Goal: Task Accomplishment & Management: Manage account settings

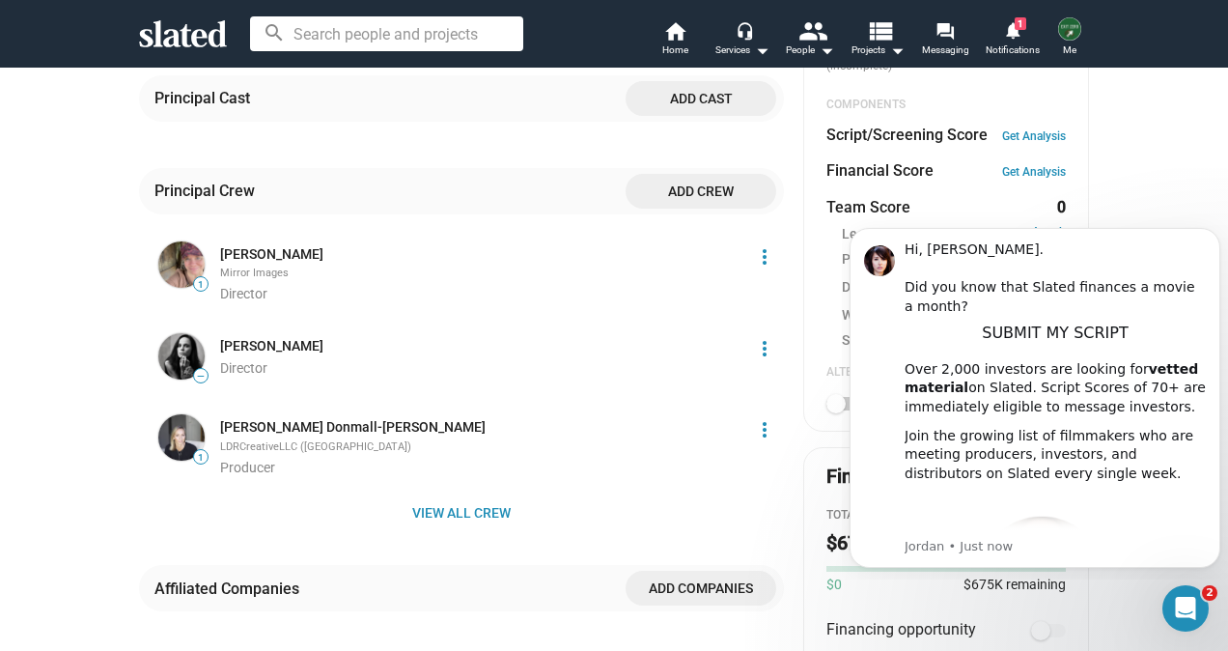
scroll to position [483, 0]
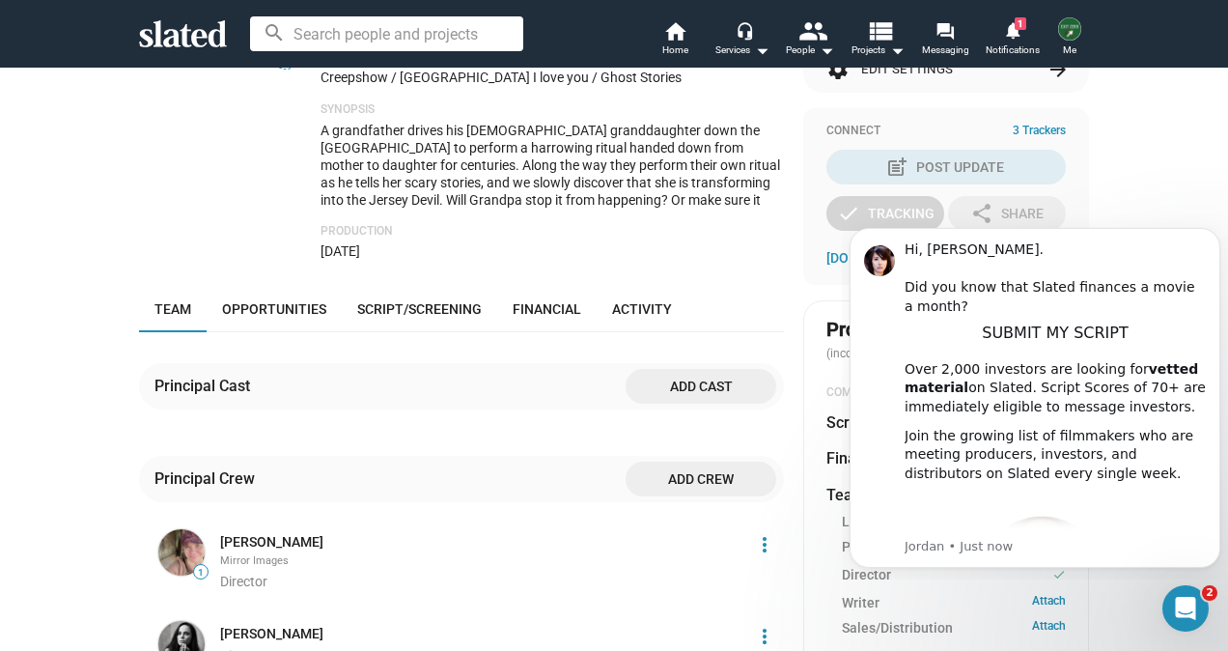
click at [19, 195] on div "check Create Project add Create Opportunities power_settings_new Activate Proje…" at bounding box center [614, 455] width 1228 height 1610
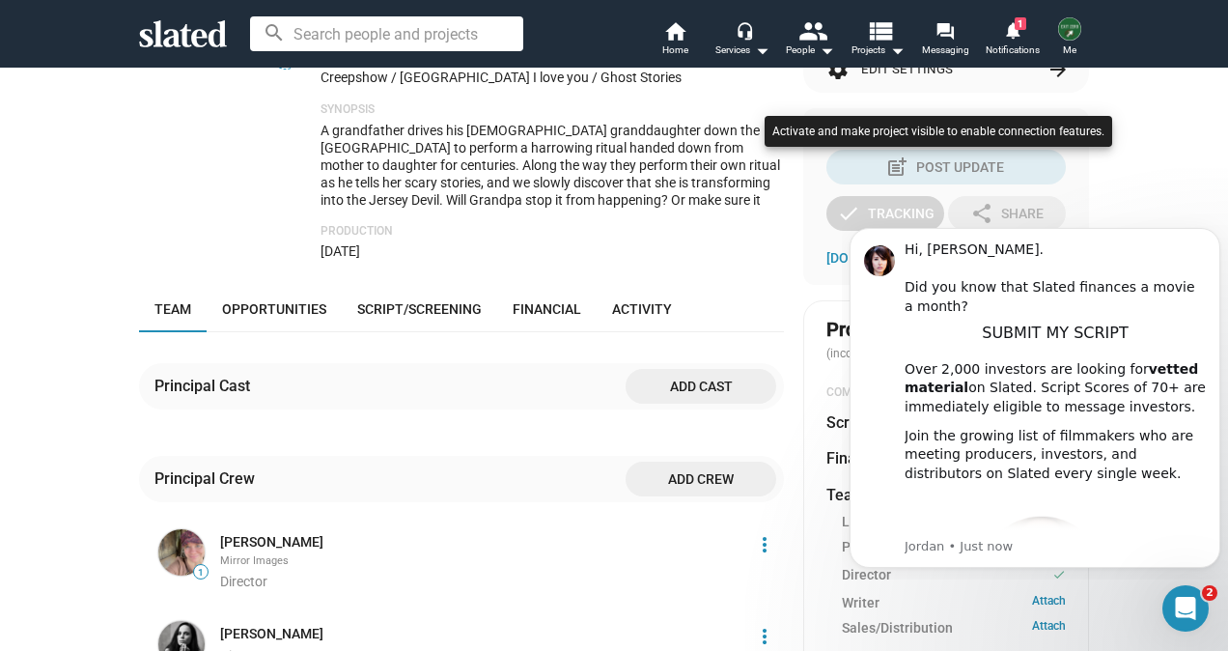
click at [1227, 139] on html "Welcome! Slated uses cookies as described in our Cookie Policy , which includes…" at bounding box center [614, 325] width 1228 height 651
click at [1226, 125] on div at bounding box center [614, 325] width 1228 height 651
click at [196, 212] on div at bounding box center [614, 325] width 1228 height 651
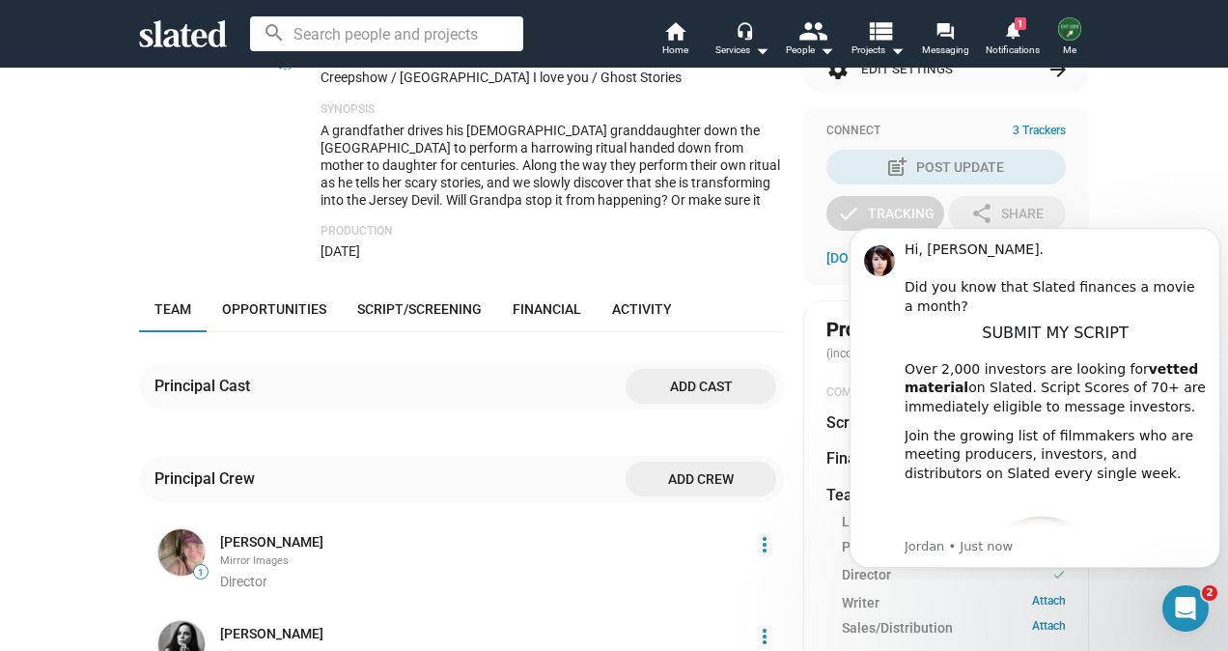
scroll to position [0, 0]
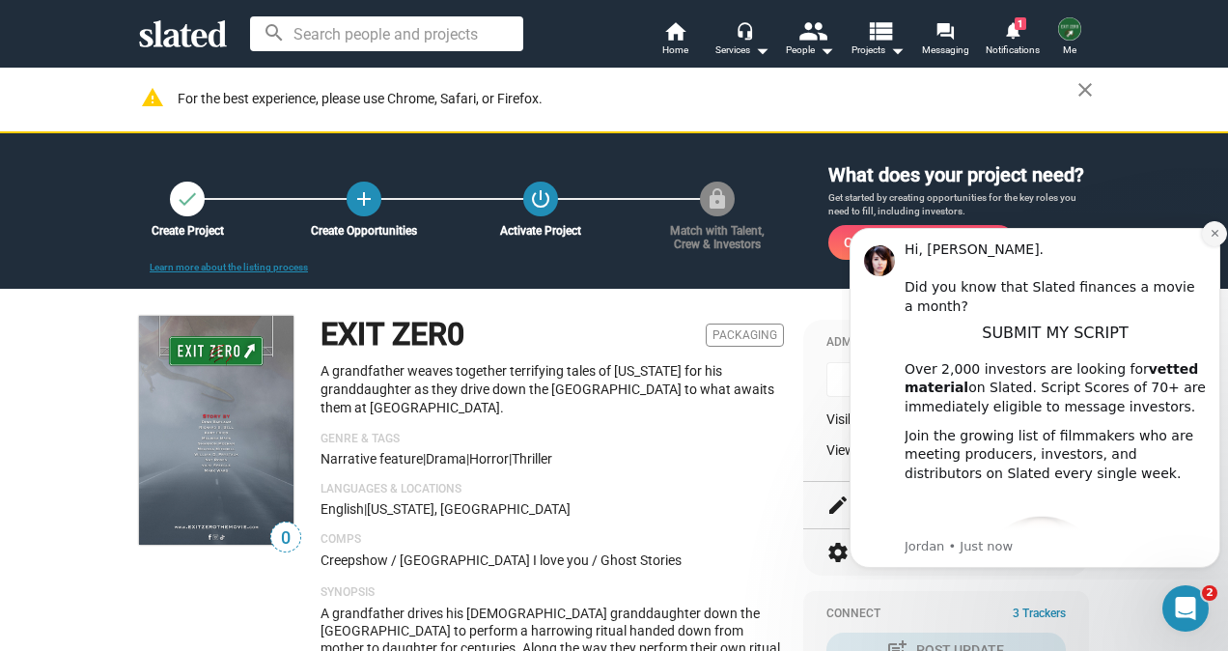
click at [1212, 234] on icon "Dismiss notification" at bounding box center [1215, 233] width 11 height 11
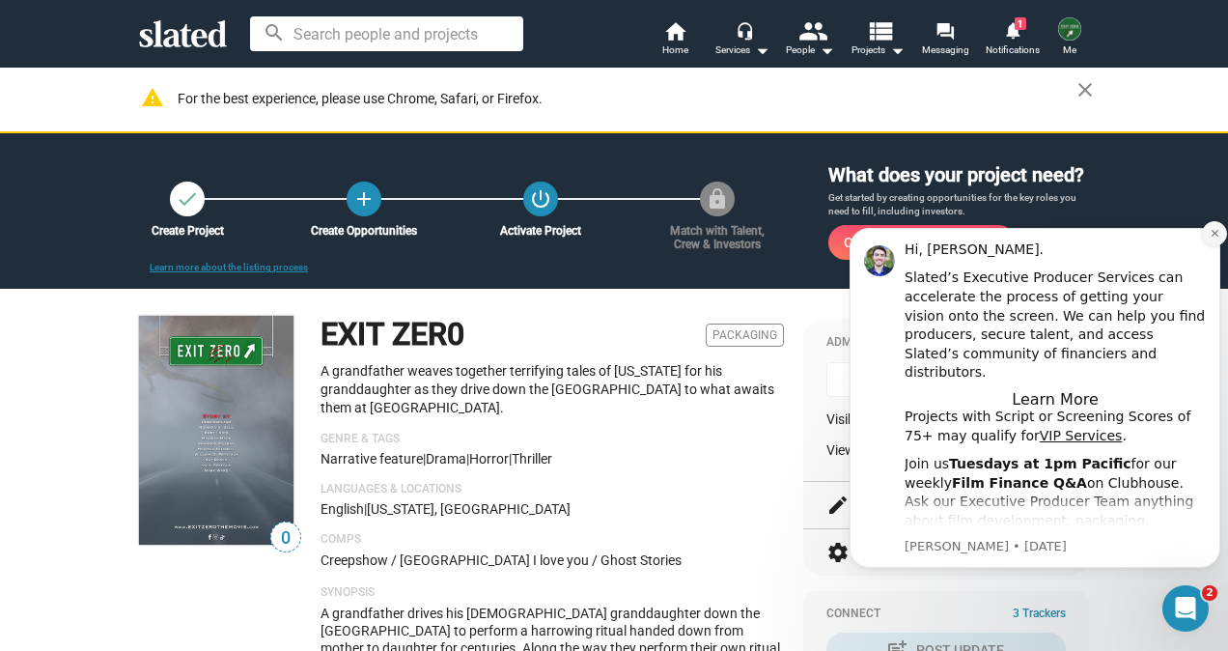
click at [1214, 236] on icon "Dismiss notification" at bounding box center [1215, 233] width 11 height 11
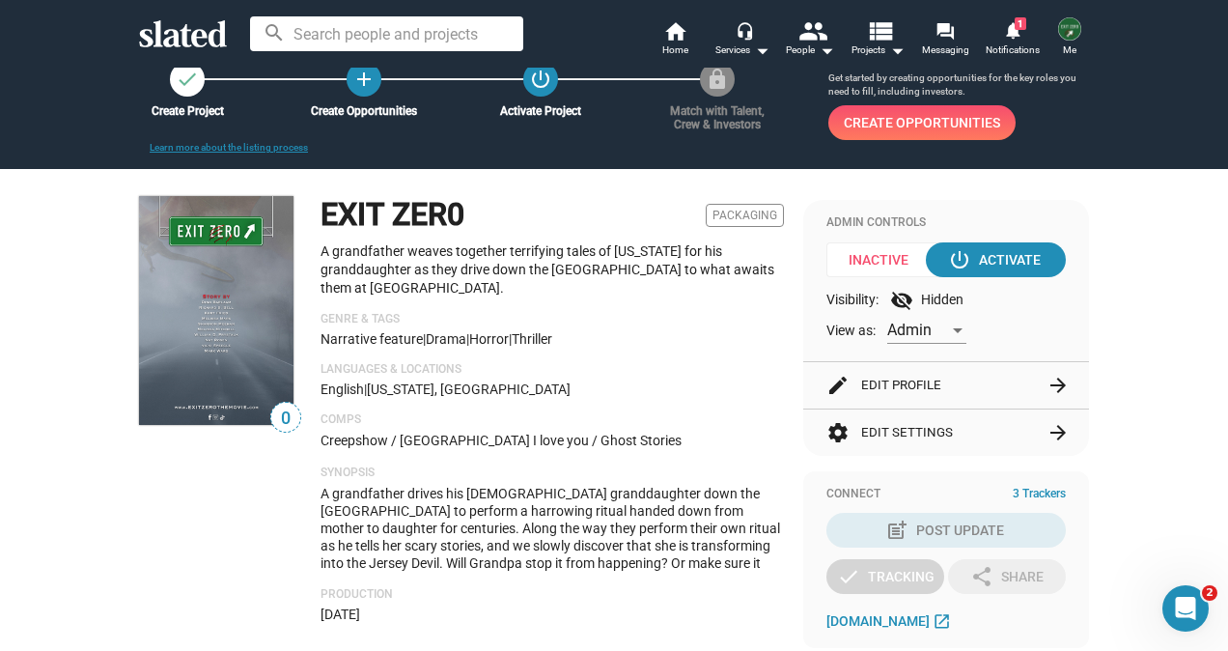
scroll to position [97, 0]
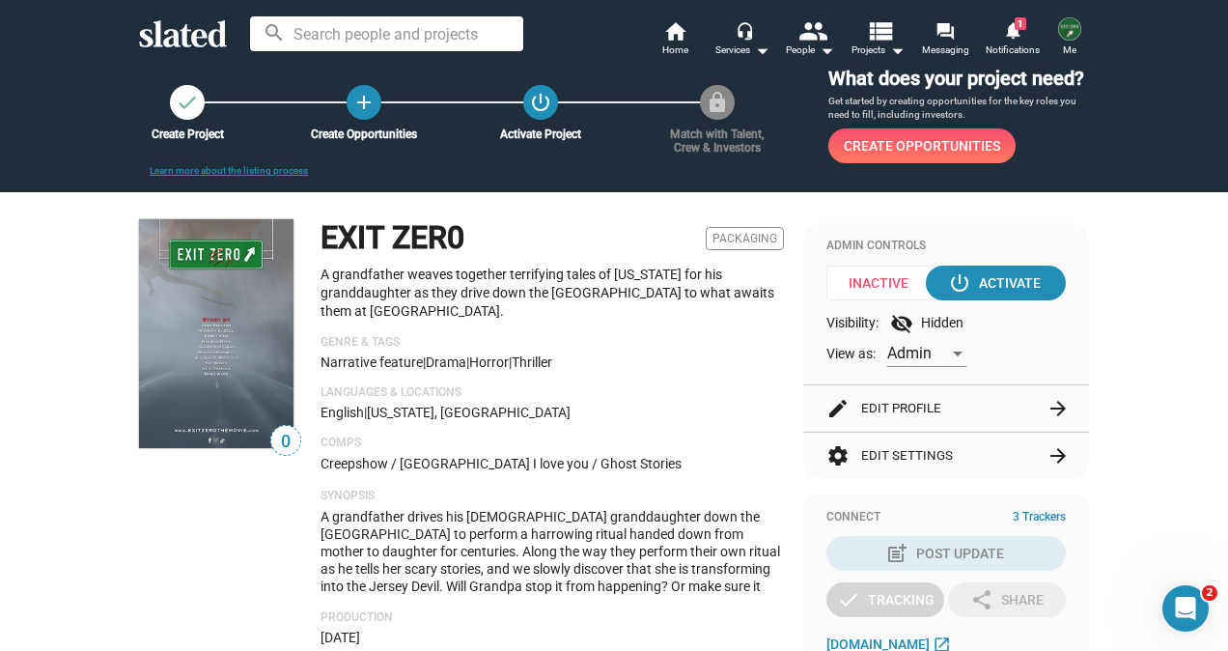
click at [987, 448] on button "settings Edit Settings arrow_forward" at bounding box center [946, 456] width 239 height 46
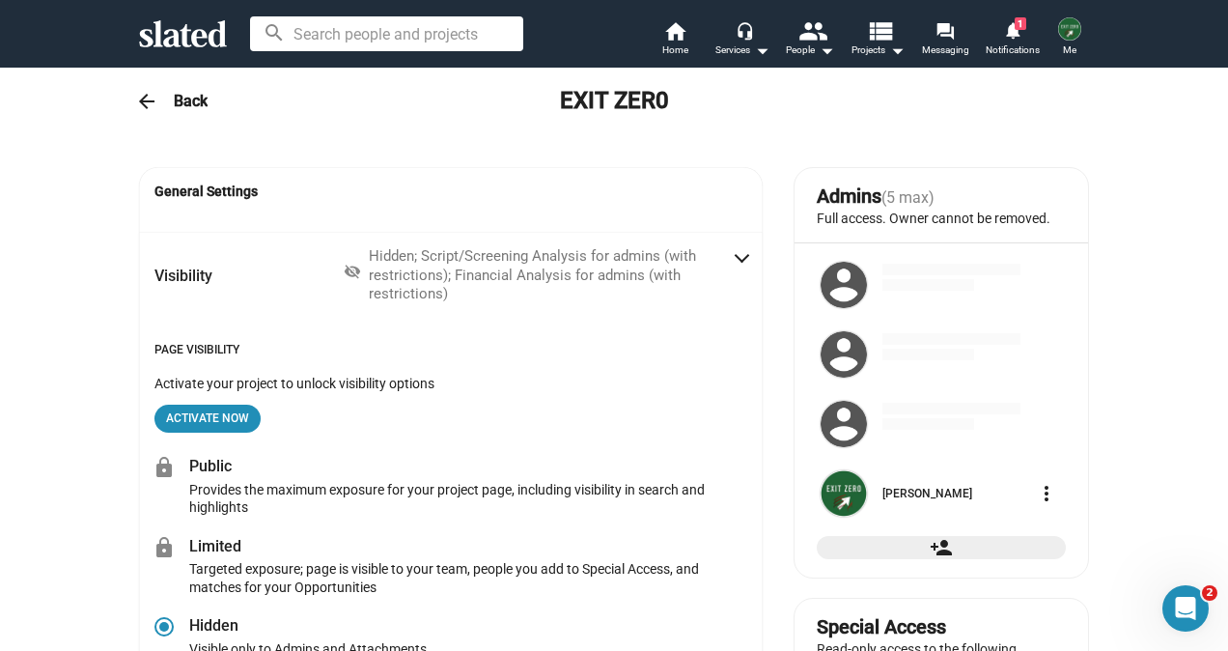
radio input "false"
radio input "true"
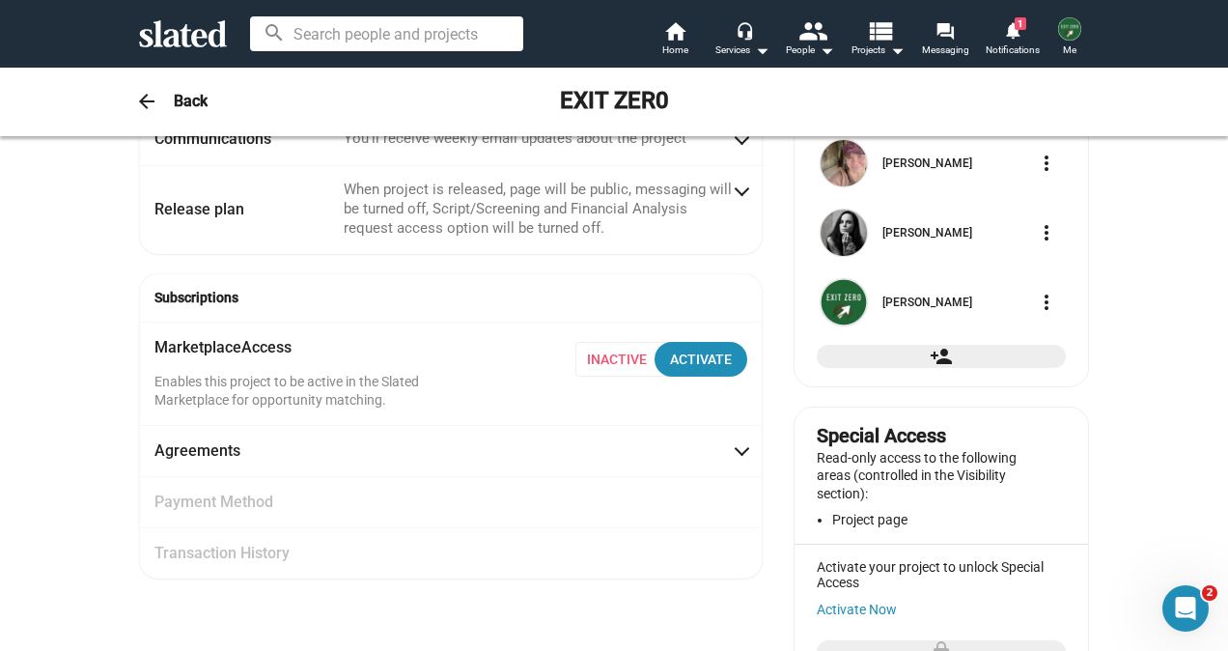
scroll to position [193, 0]
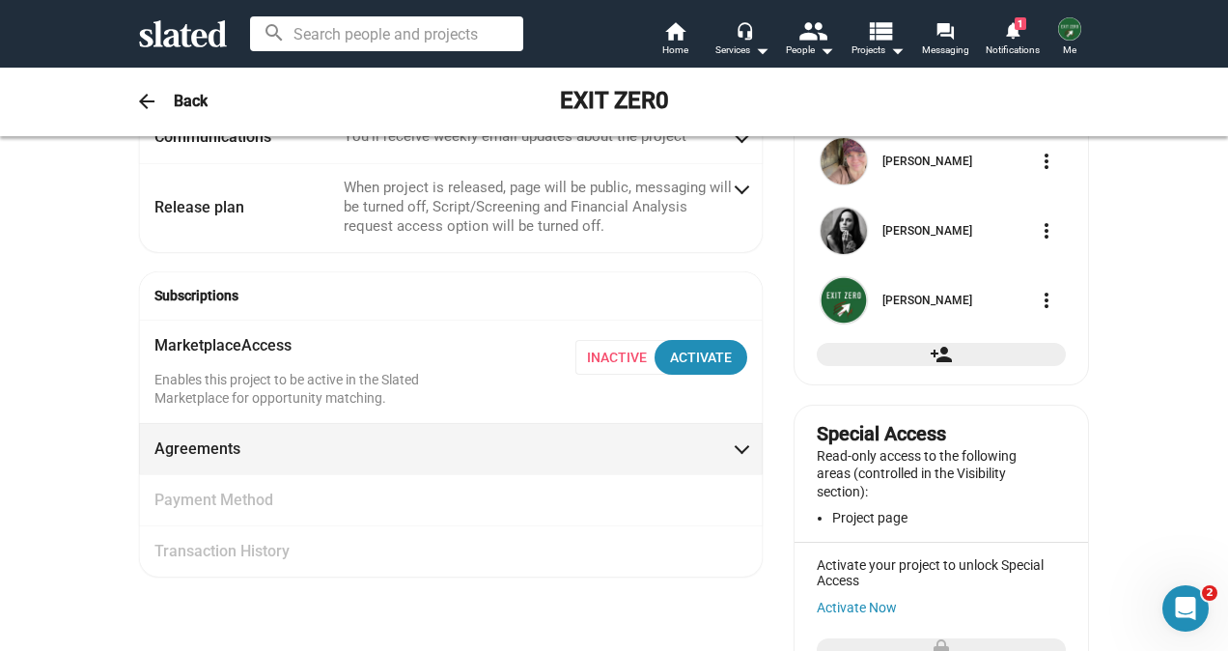
click at [737, 448] on span at bounding box center [742, 446] width 11 height 19
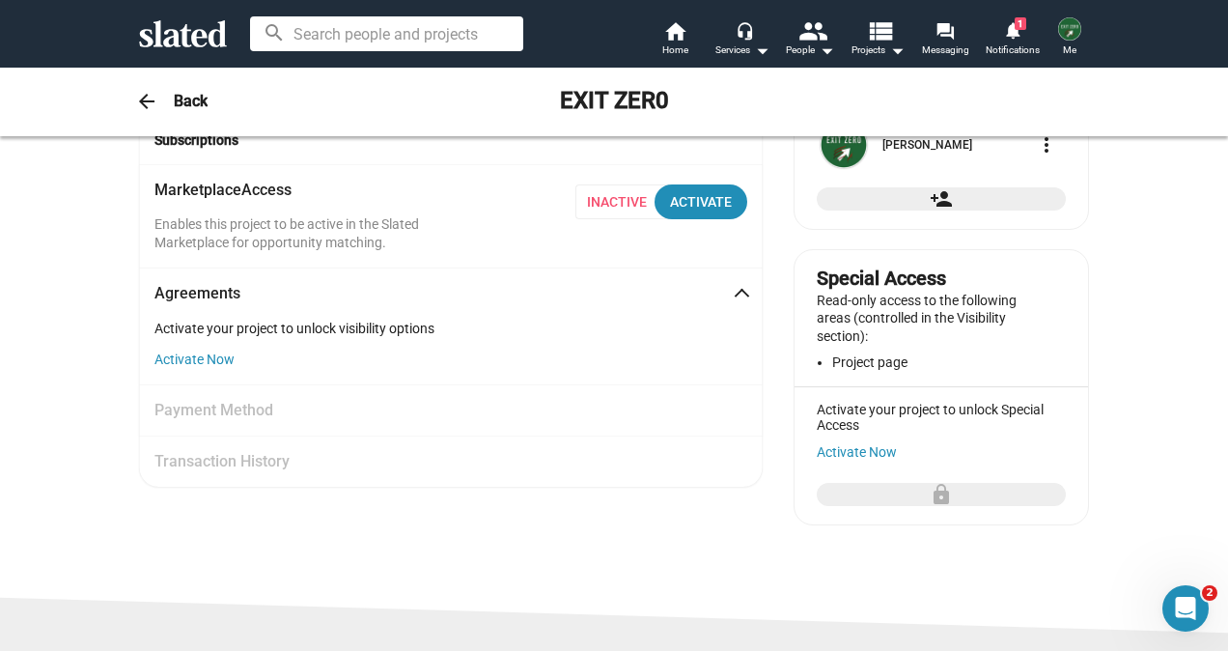
scroll to position [388, 0]
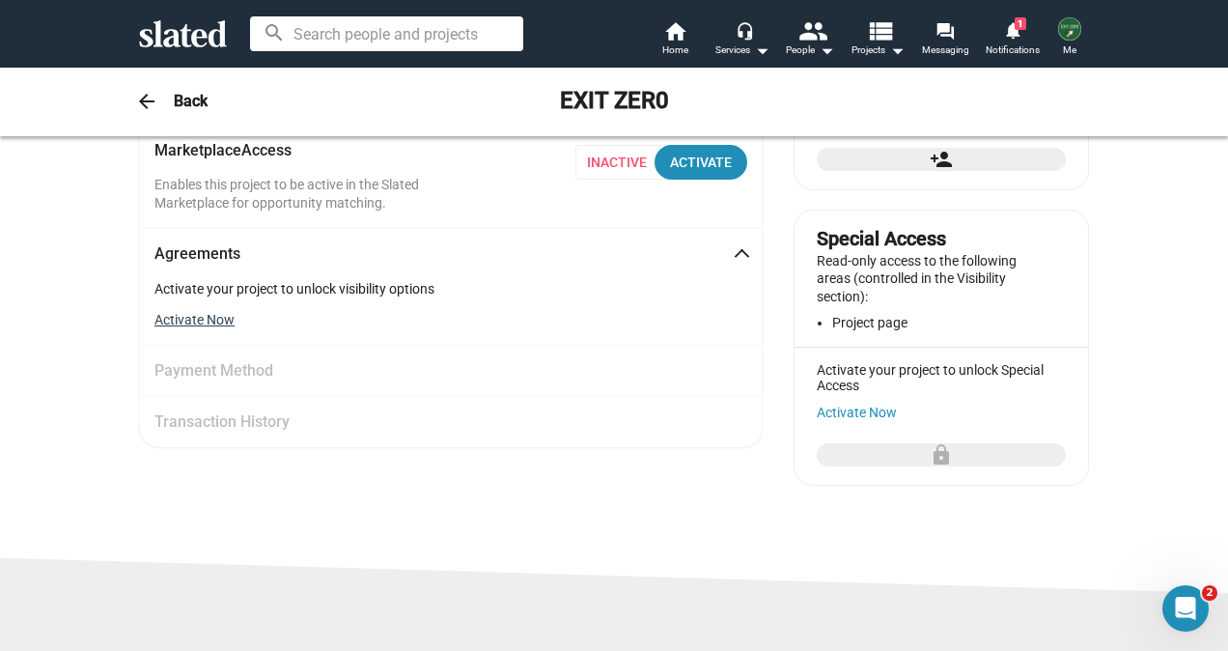
click at [203, 323] on button "Activate Now" at bounding box center [194, 319] width 80 height 15
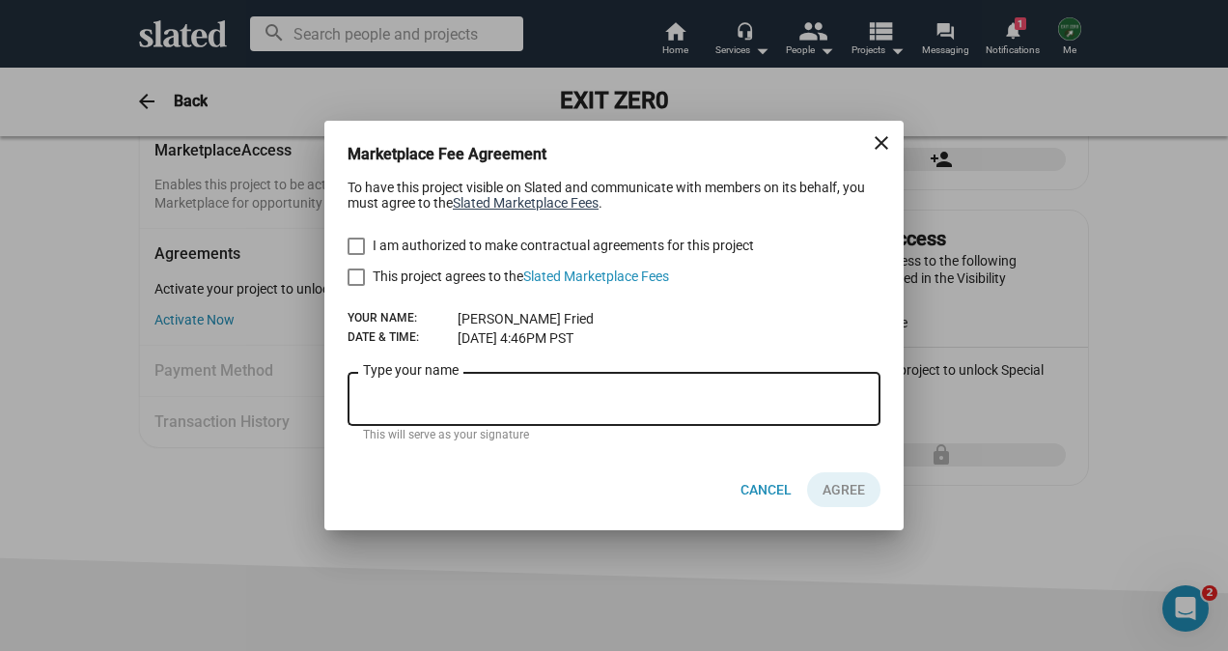
click at [479, 199] on link "Slated Marketplace Fees" at bounding box center [526, 202] width 146 height 15
